Goal: Task Accomplishment & Management: Manage account settings

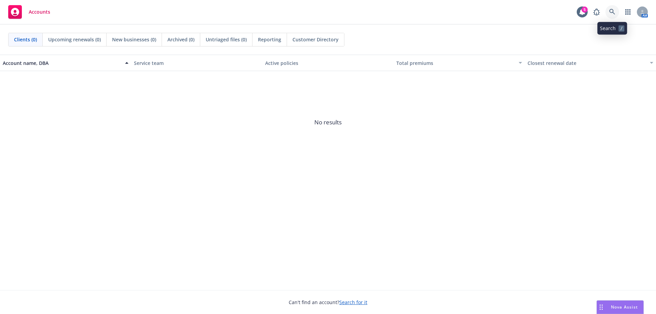
click at [613, 15] on icon at bounding box center [612, 12] width 6 height 6
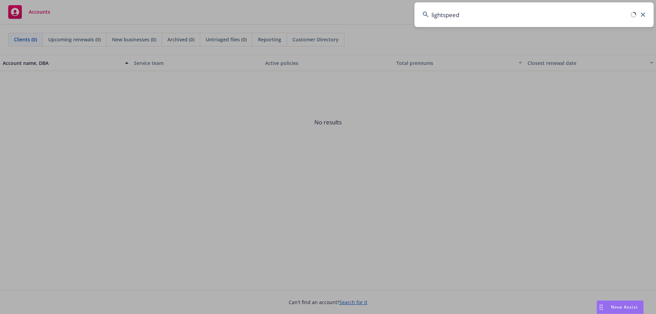
type input "lightspeed"
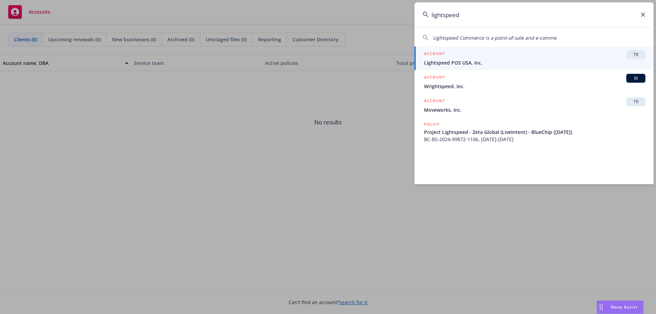
click at [546, 59] on span "Lightspeed POS USA, Inc." at bounding box center [534, 62] width 221 height 7
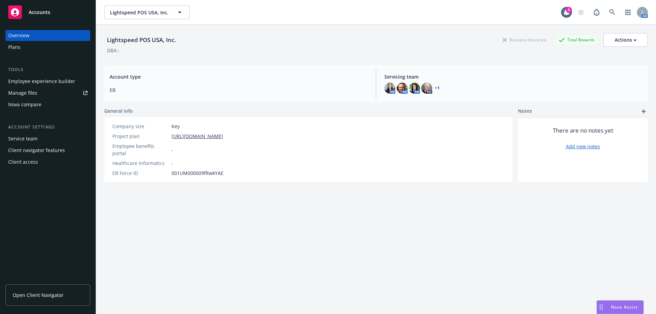
click at [42, 91] on link "Manage files" at bounding box center [47, 93] width 85 height 11
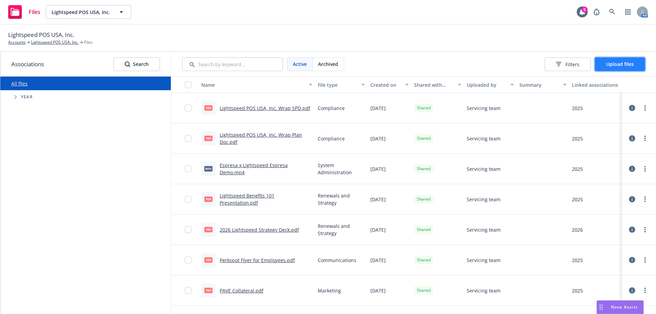
click at [616, 63] on span "Upload files" at bounding box center [620, 64] width 28 height 6
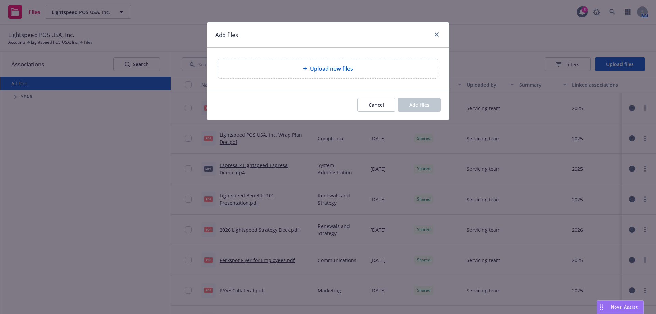
click at [360, 67] on div "Upload new files" at bounding box center [328, 69] width 209 height 8
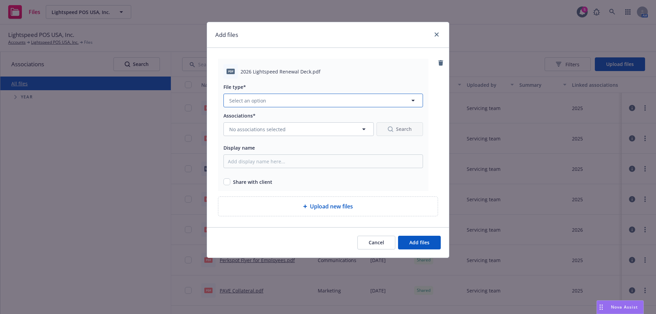
click at [249, 99] on span "Select an option" at bounding box center [247, 100] width 37 height 7
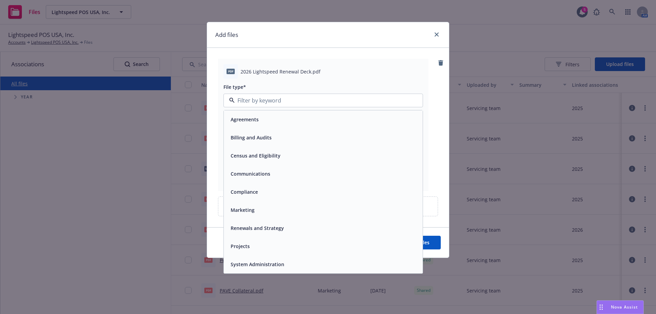
click at [244, 233] on div "Renewals and Strategy" at bounding box center [256, 228] width 57 height 10
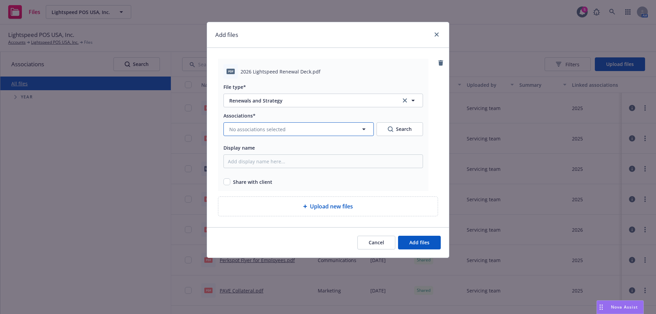
click at [247, 130] on span "No associations selected" at bounding box center [257, 129] width 56 height 7
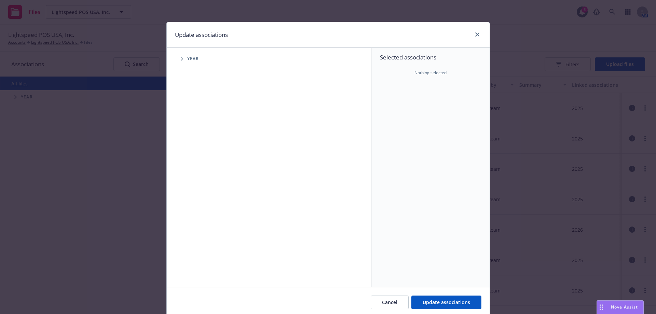
click at [181, 60] on span "Tree Example" at bounding box center [181, 58] width 11 height 11
click at [196, 167] on input "Tree Example" at bounding box center [199, 168] width 7 height 7
checkbox input "true"
click at [436, 297] on button "Update associations" at bounding box center [447, 303] width 70 height 14
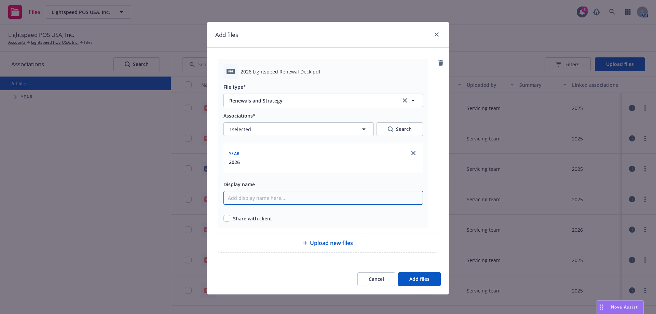
click at [242, 197] on input "Display name" at bounding box center [324, 198] width 200 height 14
type input "2026 Lightspeed Renewal Deck"
click at [226, 218] on input "checkbox" at bounding box center [227, 218] width 7 height 7
checkbox input "true"
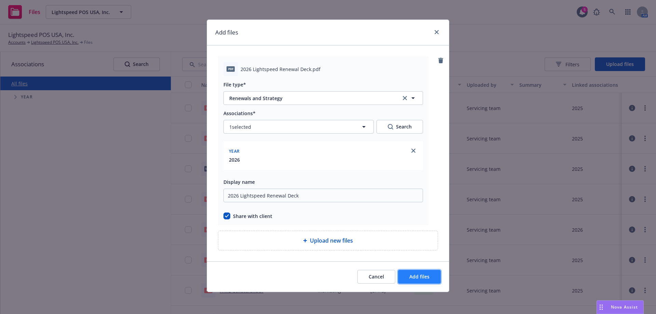
click at [406, 279] on button "Add files" at bounding box center [419, 277] width 43 height 14
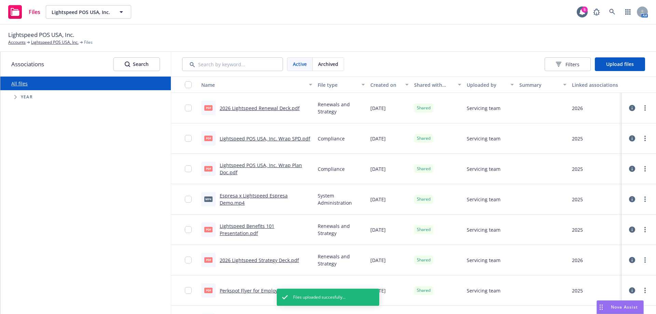
click at [629, 108] on icon at bounding box center [632, 108] width 6 height 6
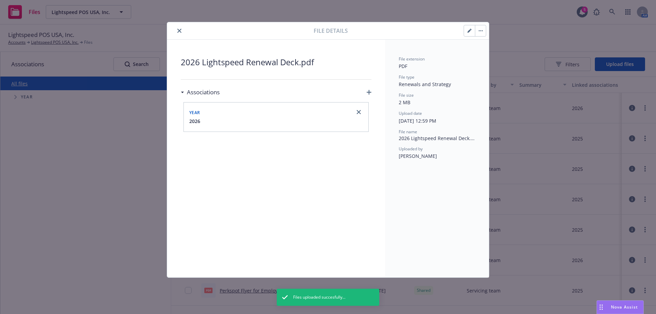
drag, startPoint x: 315, startPoint y: 120, endPoint x: 279, endPoint y: 176, distance: 66.6
click at [236, 218] on div "2026 Lightspeed Renewal Deck.pdf Associations Year [DATE]" at bounding box center [276, 158] width 191 height 205
click at [369, 90] on icon "button" at bounding box center [369, 92] width 5 height 5
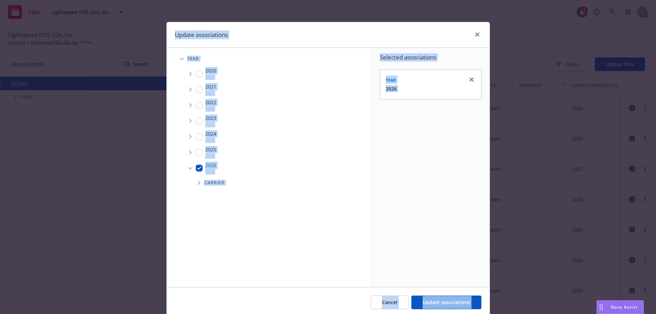
click at [426, 145] on div "Selected associations Year [DATE]" at bounding box center [431, 167] width 118 height 239
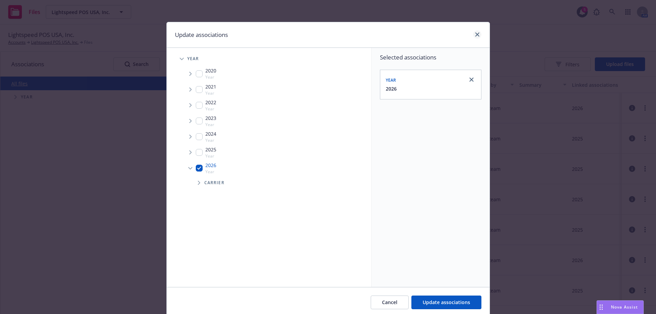
click at [474, 38] on div at bounding box center [476, 34] width 11 height 9
click at [475, 36] on icon "close" at bounding box center [477, 34] width 4 height 4
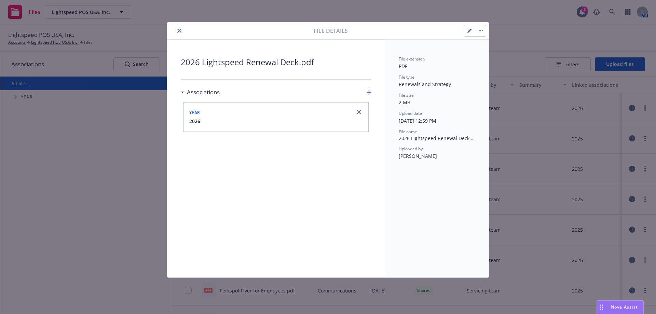
click at [417, 35] on div at bounding box center [417, 31] width 138 height 12
click at [488, 30] on div "File details" at bounding box center [328, 30] width 322 height 17
click at [483, 31] on icon "button" at bounding box center [482, 30] width 1 height 1
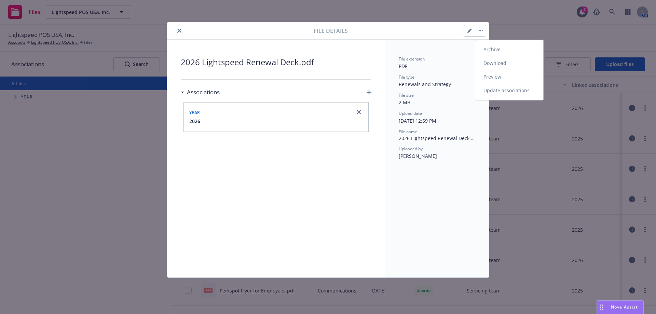
click at [482, 31] on icon "button" at bounding box center [482, 30] width 1 height 1
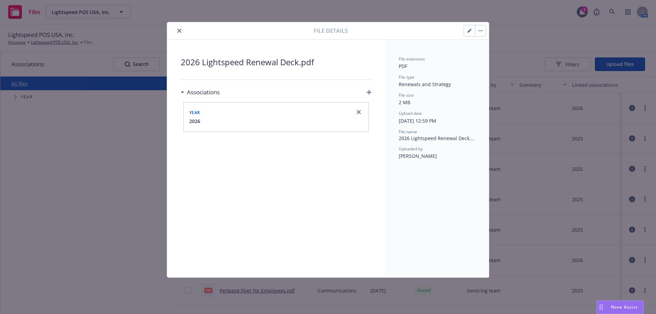
click at [180, 28] on button "close" at bounding box center [179, 31] width 8 height 8
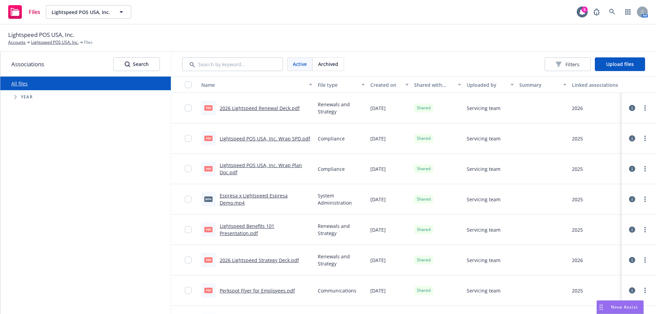
click at [133, 185] on div "All files Accessibility guide for tree Tree Example. Navigate the tree with the…" at bounding box center [85, 196] width 171 height 238
